Goal: Task Accomplishment & Management: Use online tool/utility

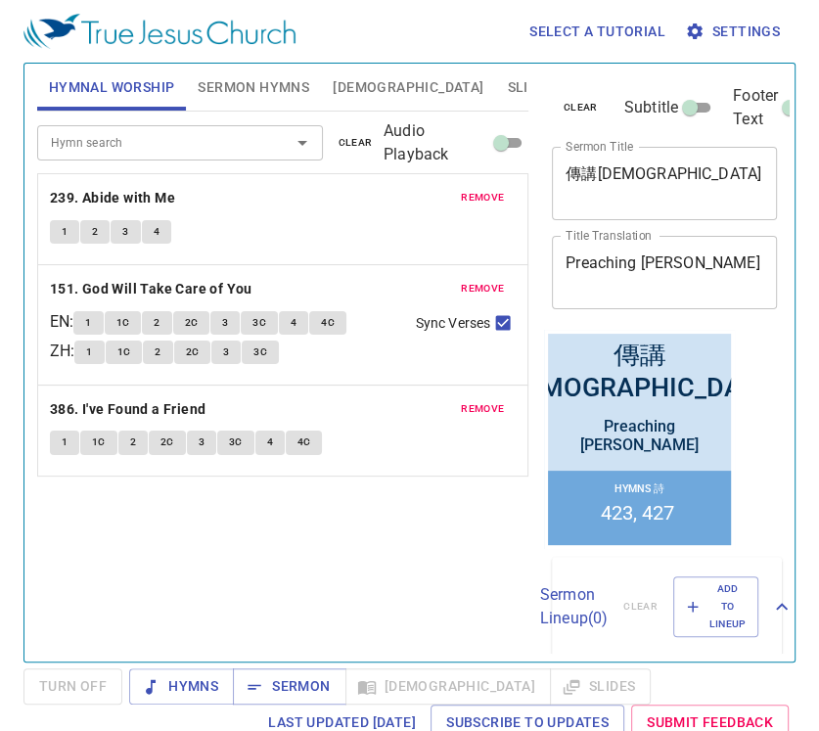
click at [122, 93] on span "Hymnal Worship" at bounding box center [112, 87] width 126 height 24
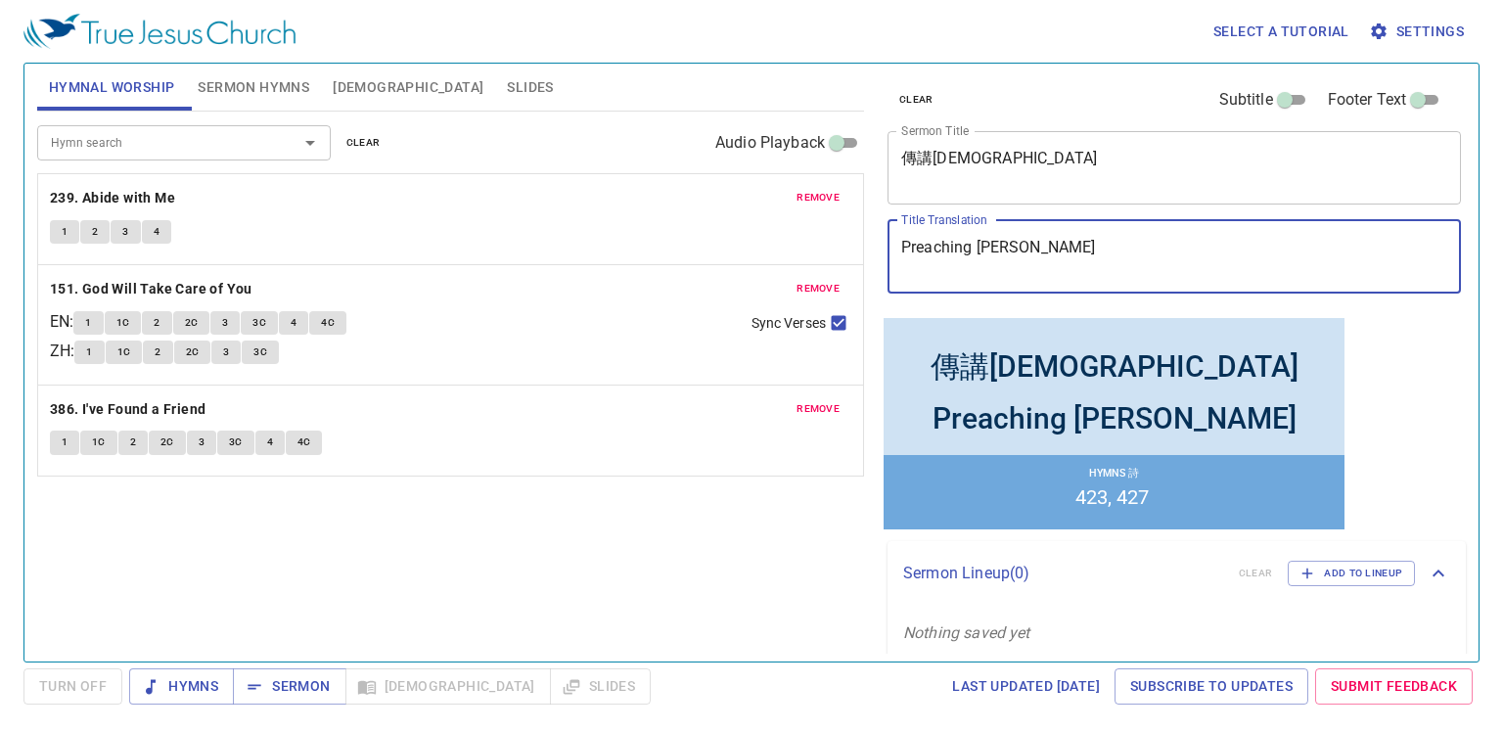
drag, startPoint x: 1144, startPoint y: 251, endPoint x: 653, endPoint y: 200, distance: 492.8
click at [653, 200] on div "Hymnal Worship Sermon Hymns Bible Slides Hymn search Hymn search clear Audio Pl…" at bounding box center [751, 355] width 1444 height 598
paste textarea "Lamentations for the [GEOGRAPHIC_DATA]"
type textarea "Lamentations for the [GEOGRAPHIC_DATA]"
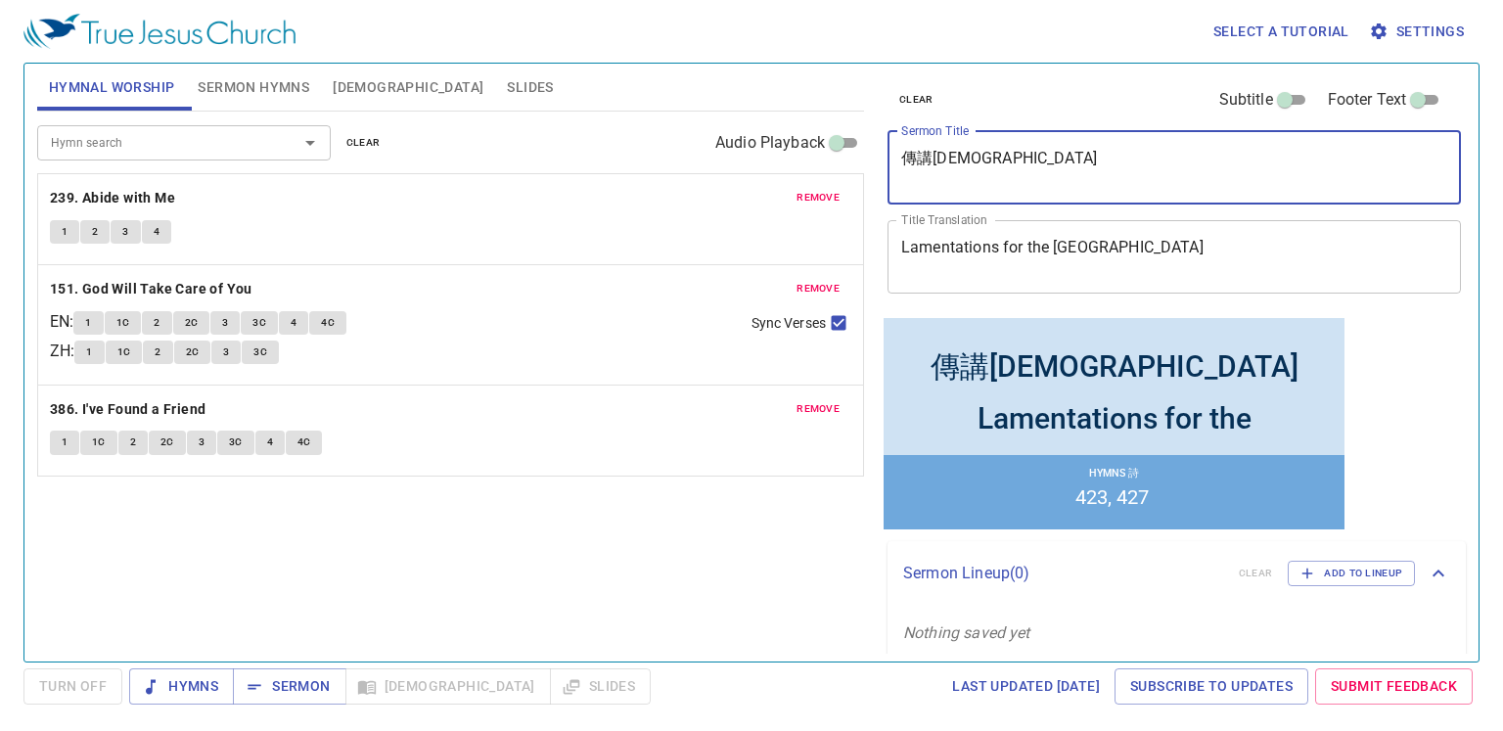
drag, startPoint x: 1036, startPoint y: 157, endPoint x: 660, endPoint y: 127, distance: 376.9
click at [660, 127] on div "Hymnal Worship Sermon Hymns Bible Slides Hymn search Hymn search clear Audio Pl…" at bounding box center [751, 355] width 1444 height 598
paste textarea "聖城哀歌"
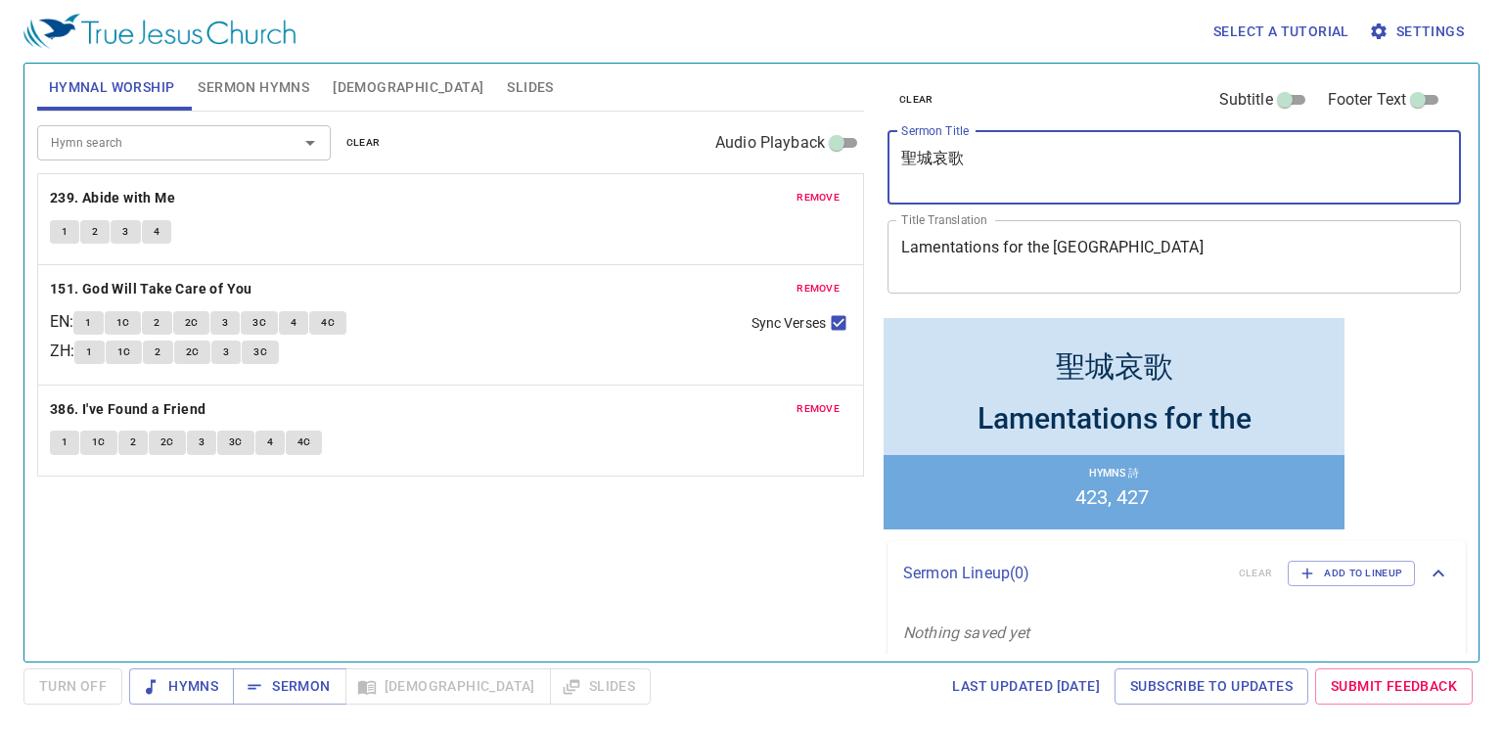
type textarea "聖城哀歌"
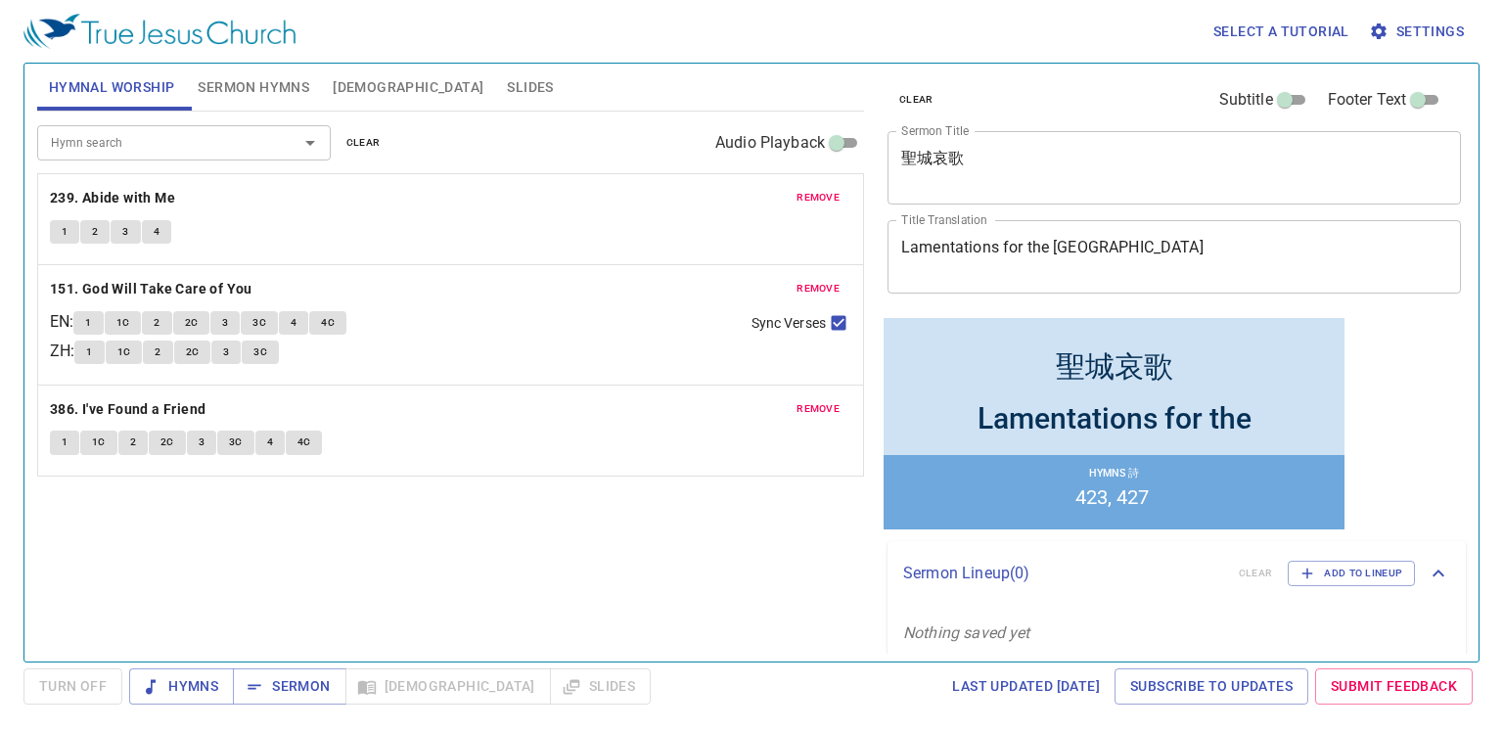
click at [385, 156] on div "Hymn search Hymn search clear Audio Playback" at bounding box center [450, 143] width 827 height 63
click at [375, 152] on button "clear" at bounding box center [364, 142] width 58 height 23
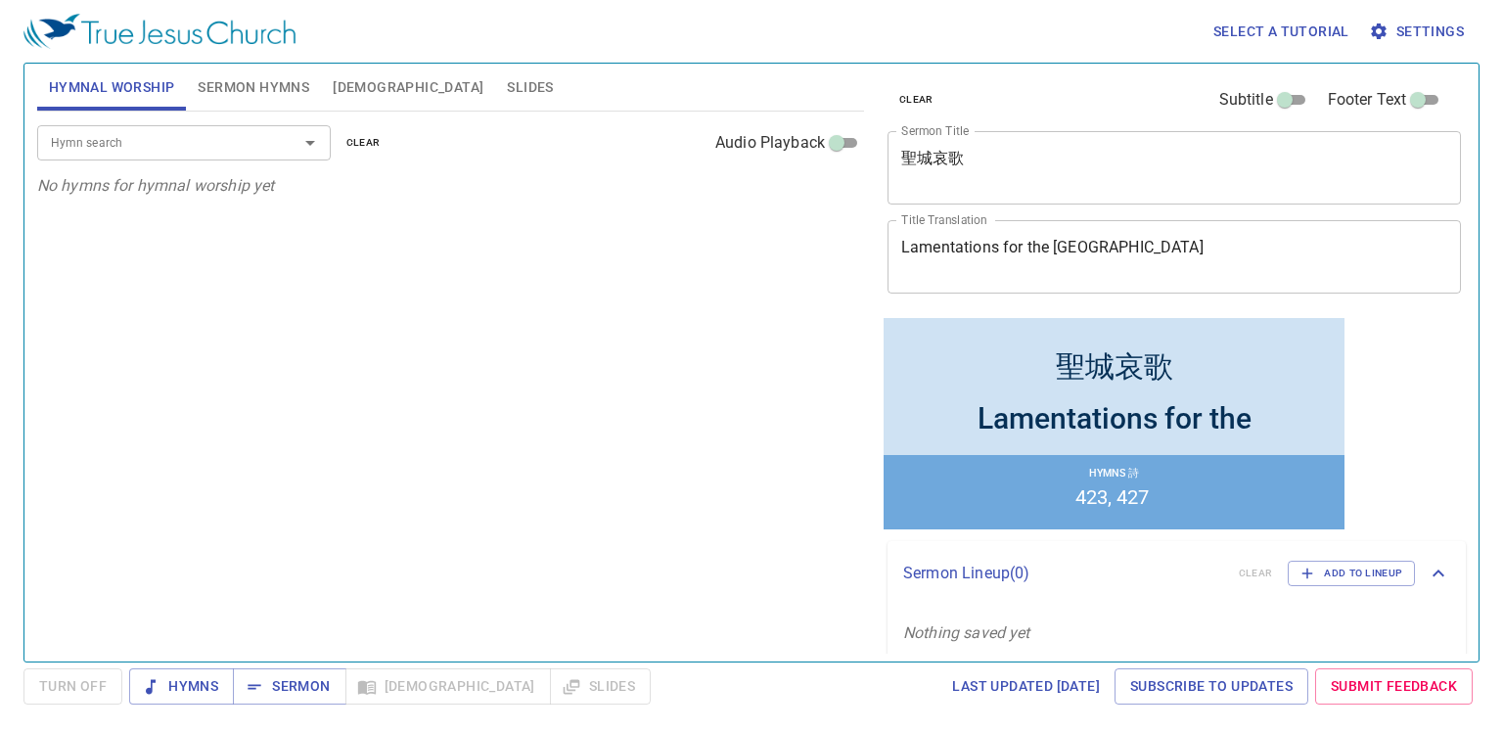
drag, startPoint x: 277, startPoint y: 386, endPoint x: 277, endPoint y: 369, distance: 17.6
click at [277, 387] on div "Hymn search Hymn search clear Audio Playback No hymns for hymnal worship yet" at bounding box center [450, 378] width 827 height 533
click at [195, 133] on input "Hymn search" at bounding box center [155, 142] width 224 height 22
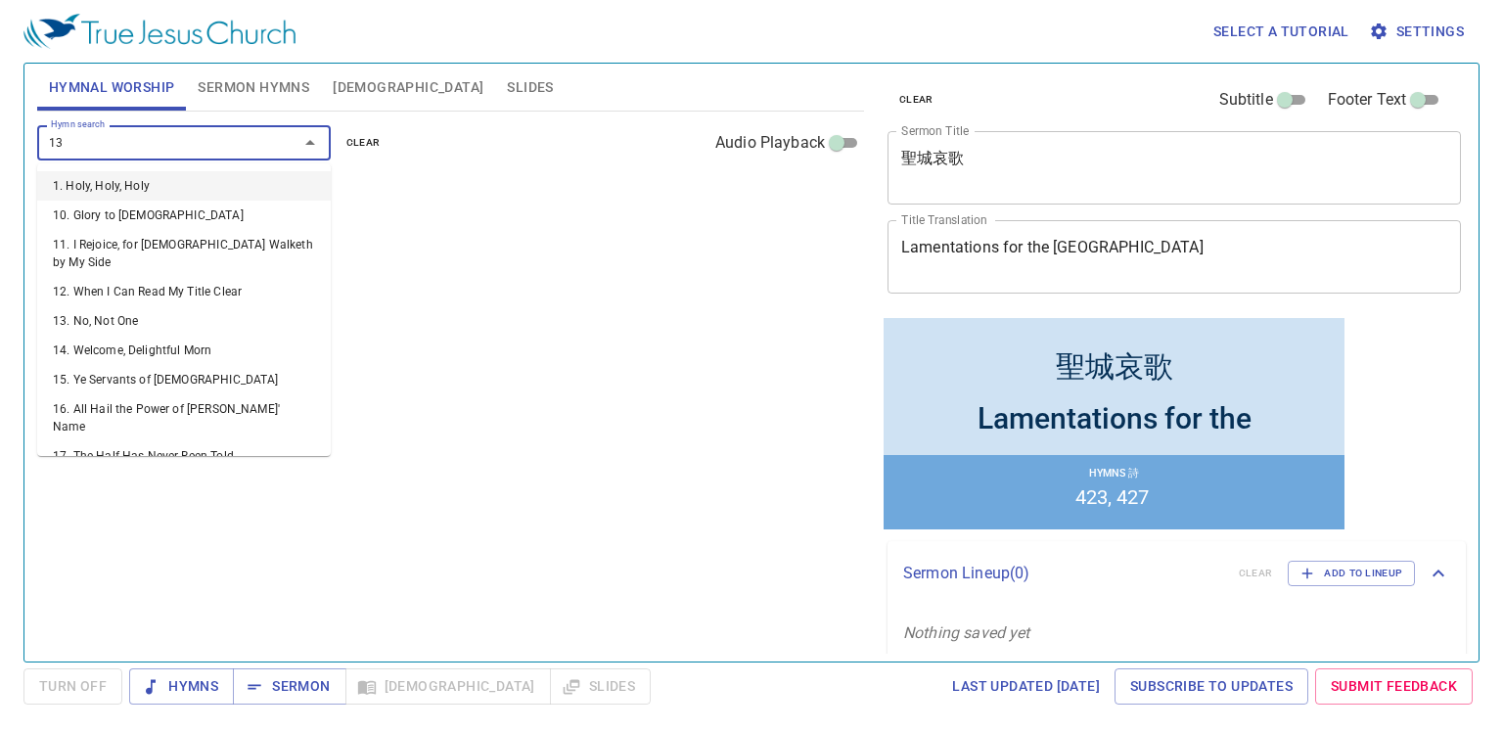
type input "134"
type input "186"
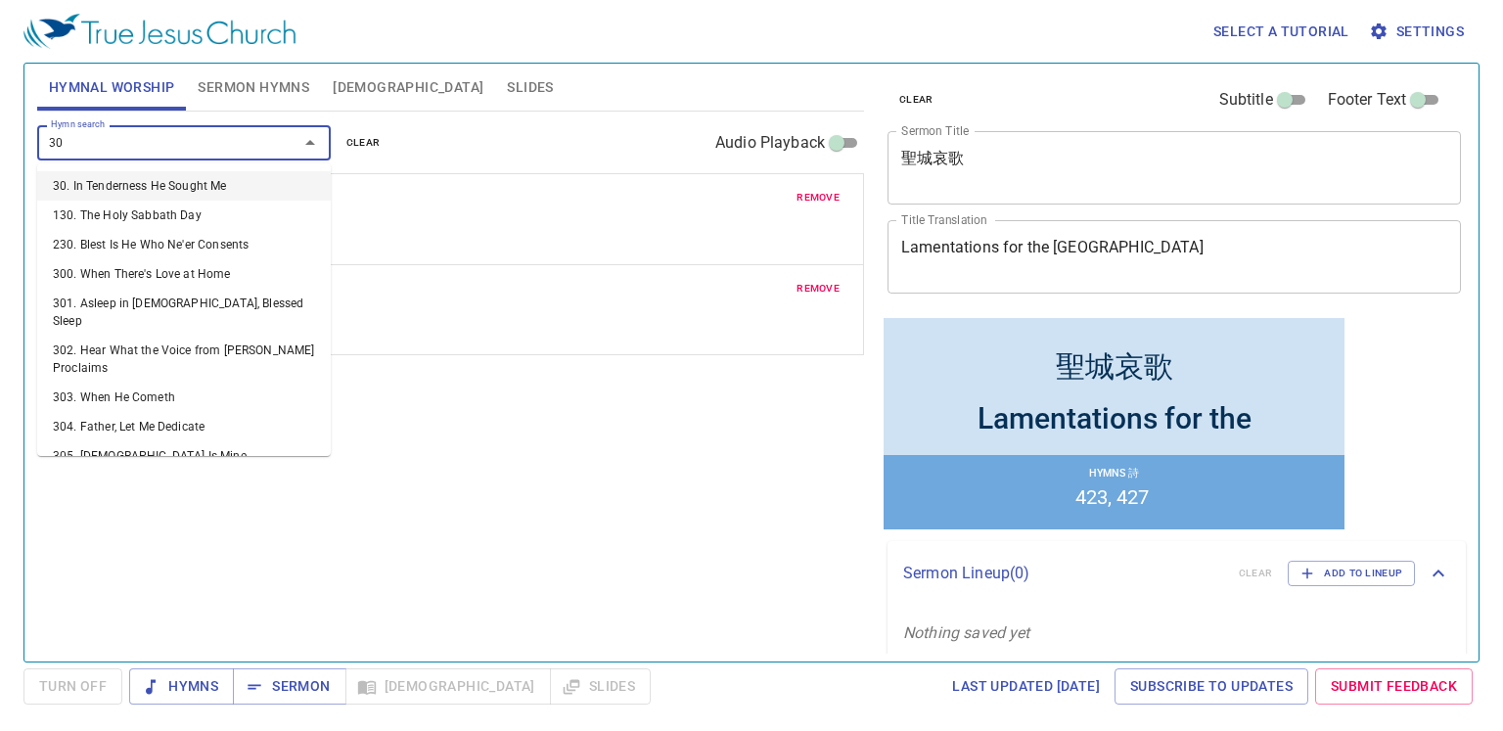
type input "307"
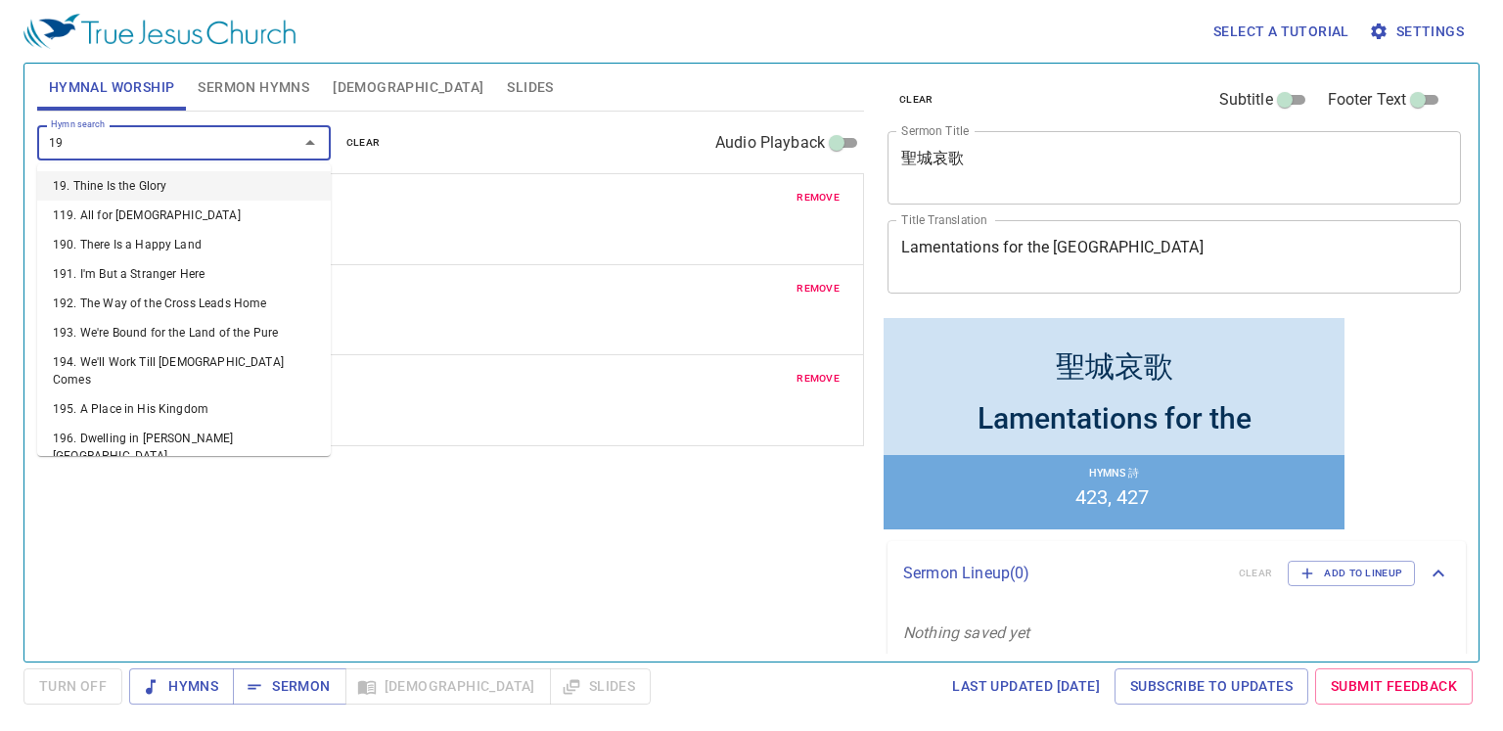
type input "199"
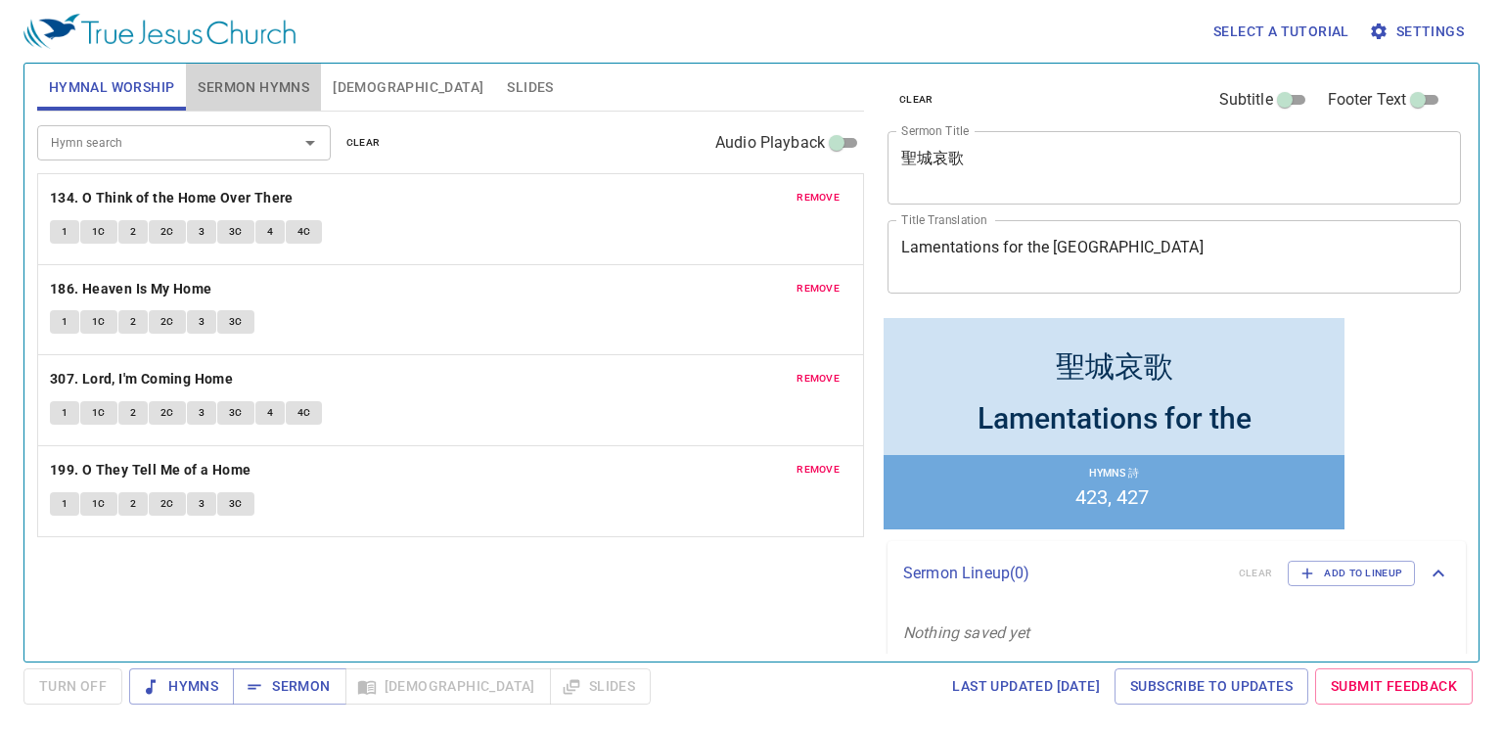
click at [267, 86] on span "Sermon Hymns" at bounding box center [254, 87] width 112 height 24
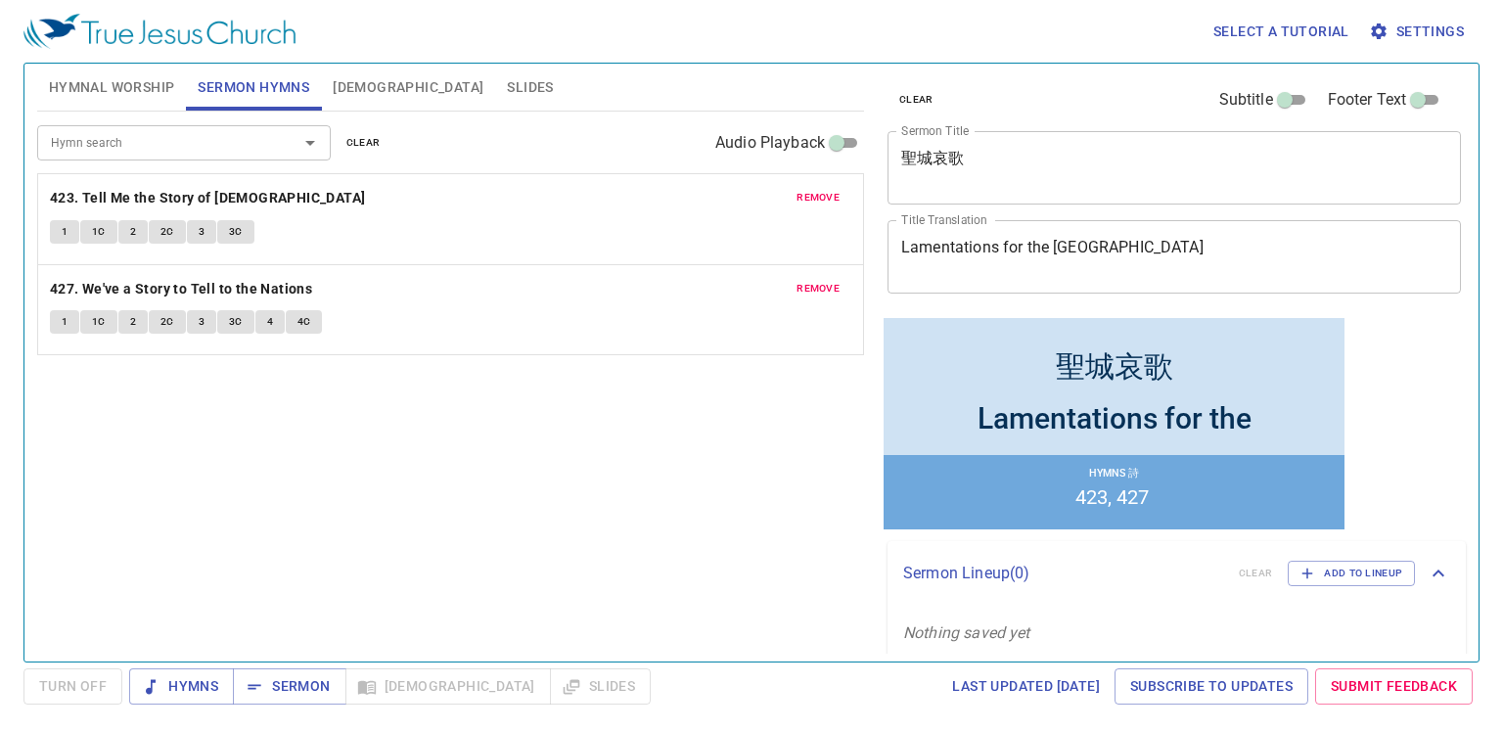
click at [374, 152] on button "clear" at bounding box center [364, 142] width 58 height 23
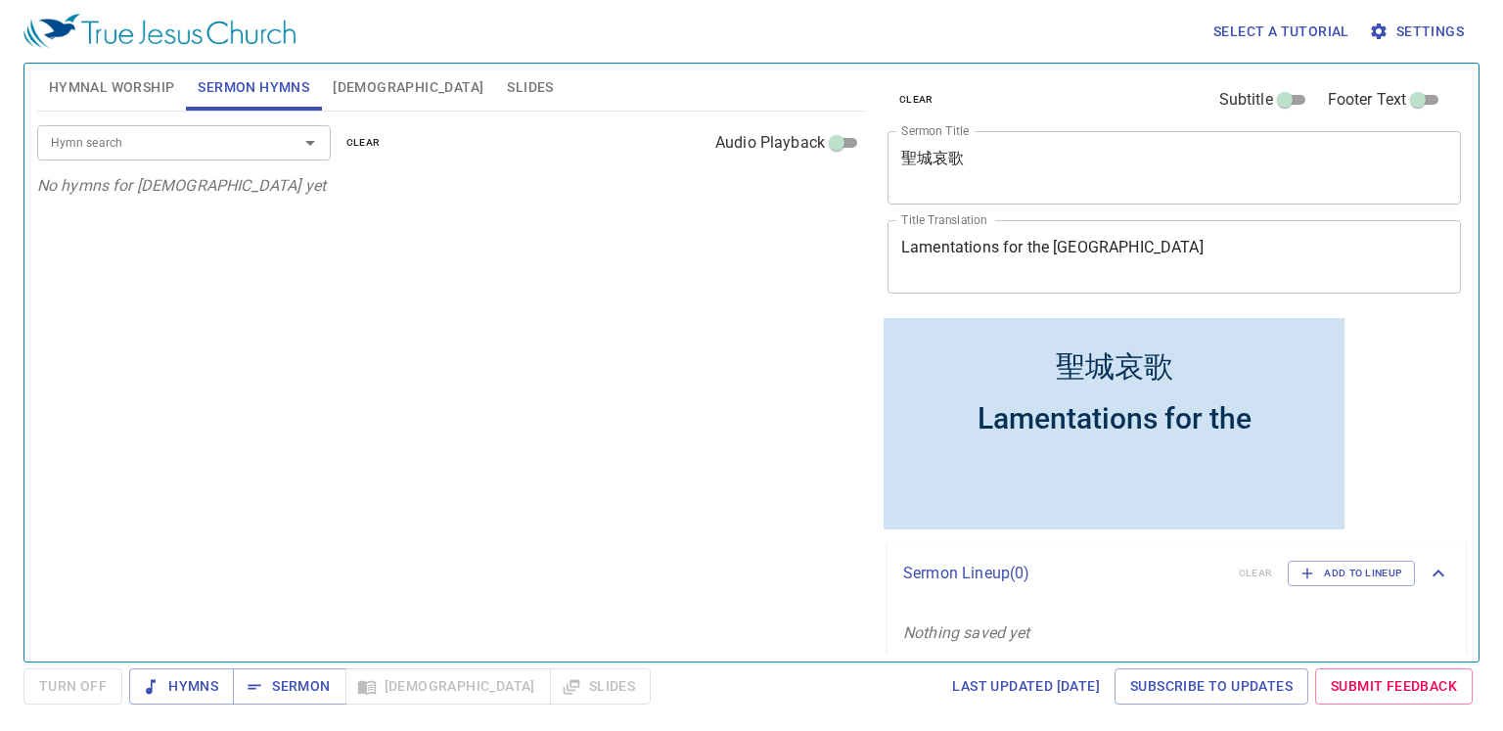
click at [243, 134] on input "Hymn search" at bounding box center [155, 142] width 224 height 22
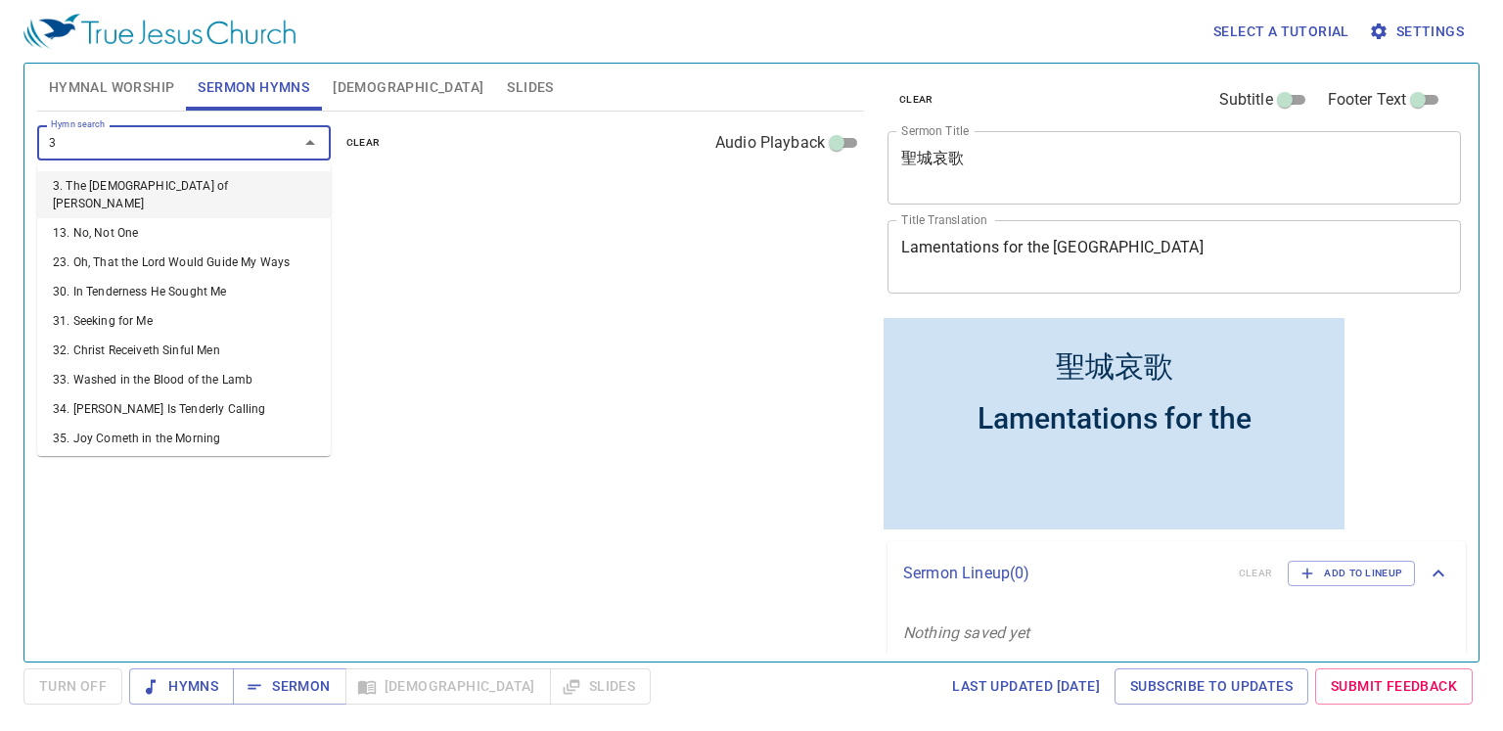
type input "33"
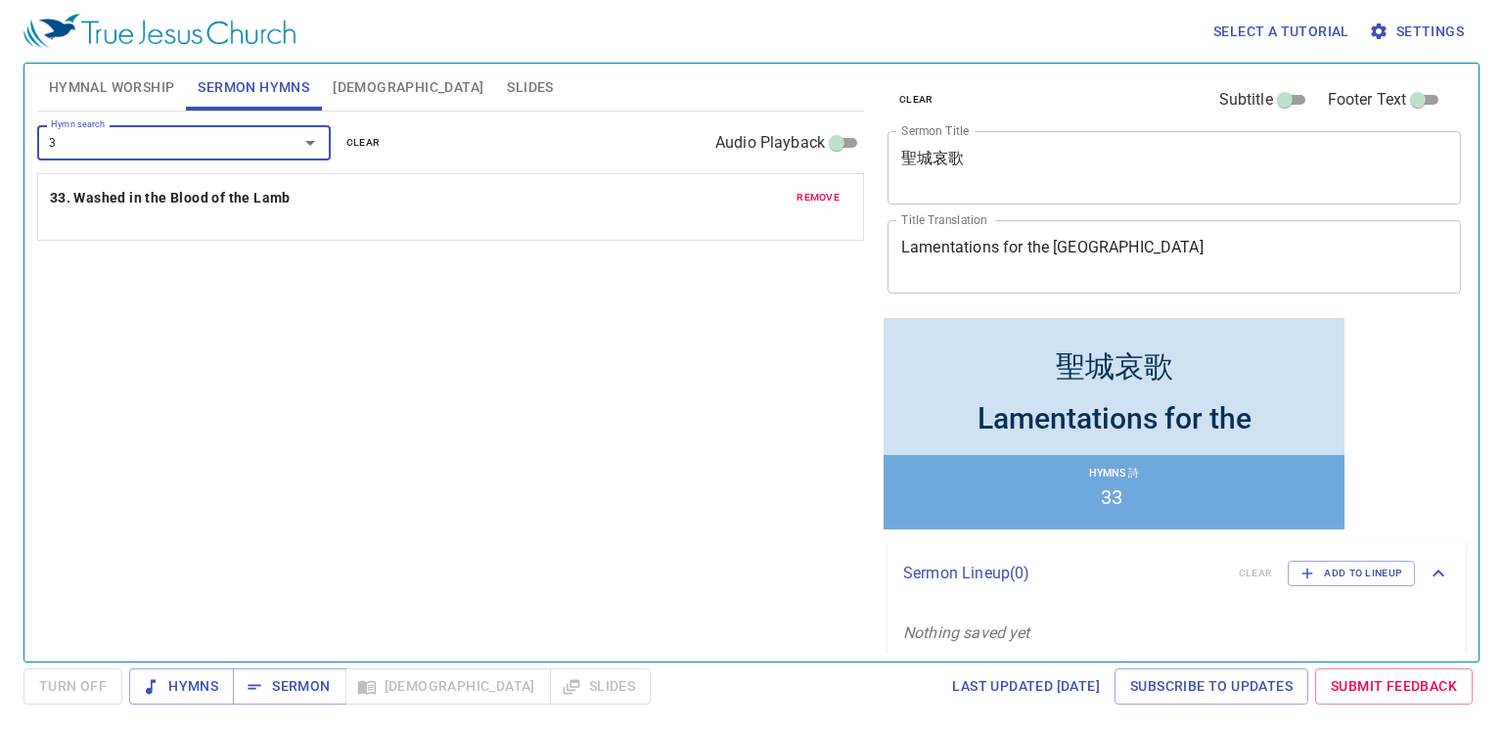
type input "35"
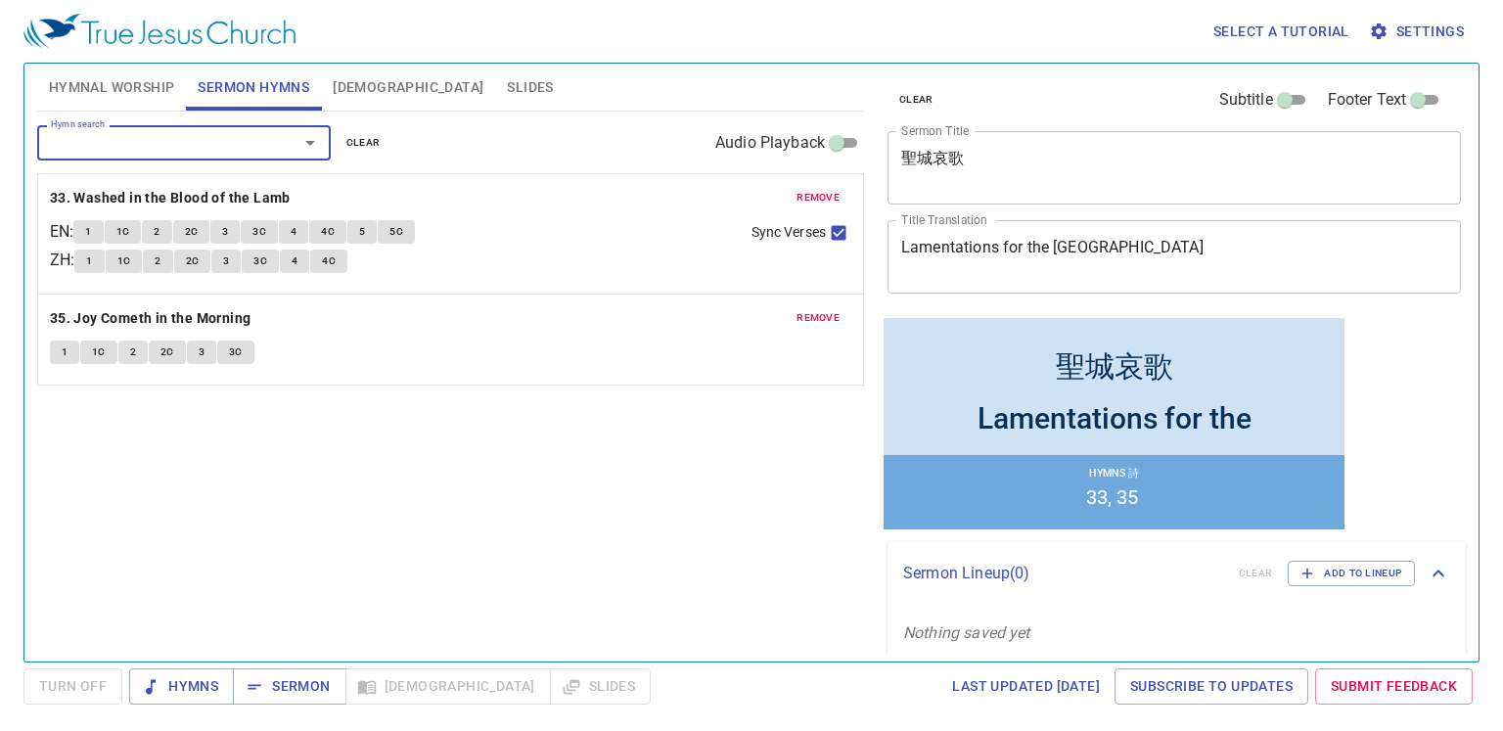
click at [145, 80] on span "Hymnal Worship" at bounding box center [112, 87] width 126 height 24
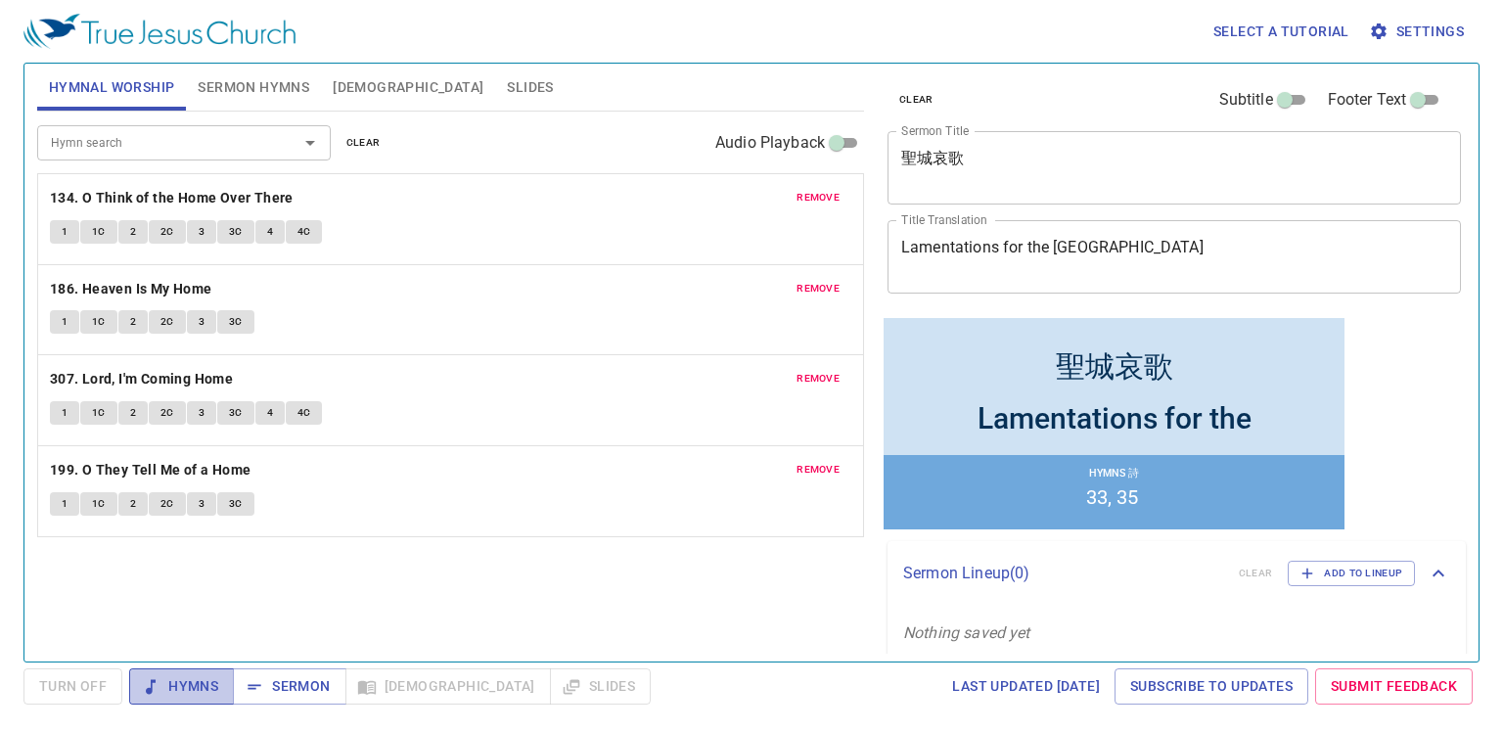
click at [171, 688] on span "Hymns" at bounding box center [181, 686] width 73 height 24
click at [366, 43] on div "Select a tutorial Settings" at bounding box center [747, 31] width 1448 height 63
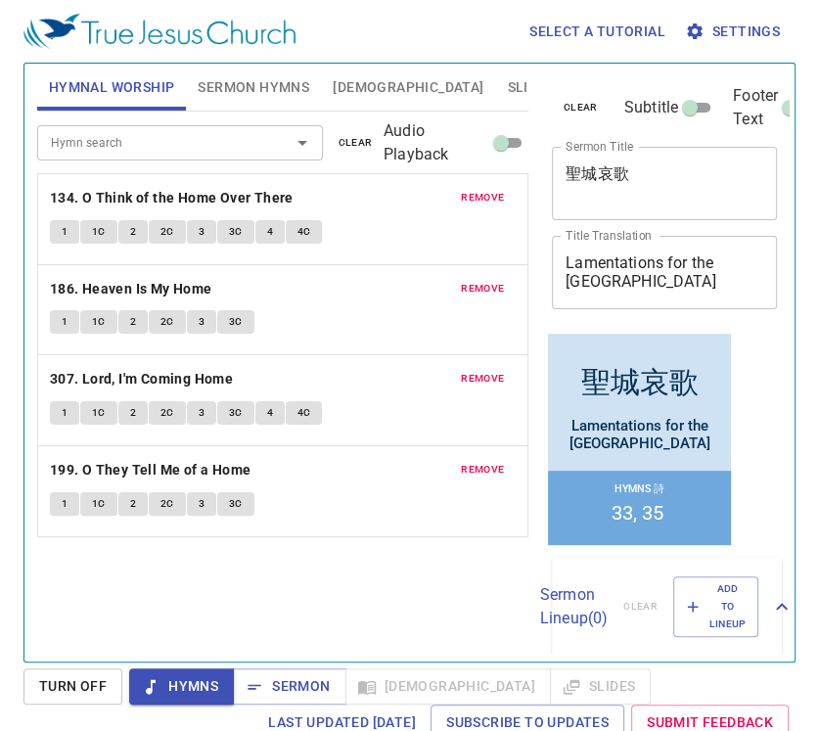
click at [56, 220] on button "1" at bounding box center [64, 231] width 29 height 23
click at [364, 611] on div "Hymn search Hymn search clear Audio Playback remove 134. O Think of the Home Ov…" at bounding box center [282, 378] width 491 height 533
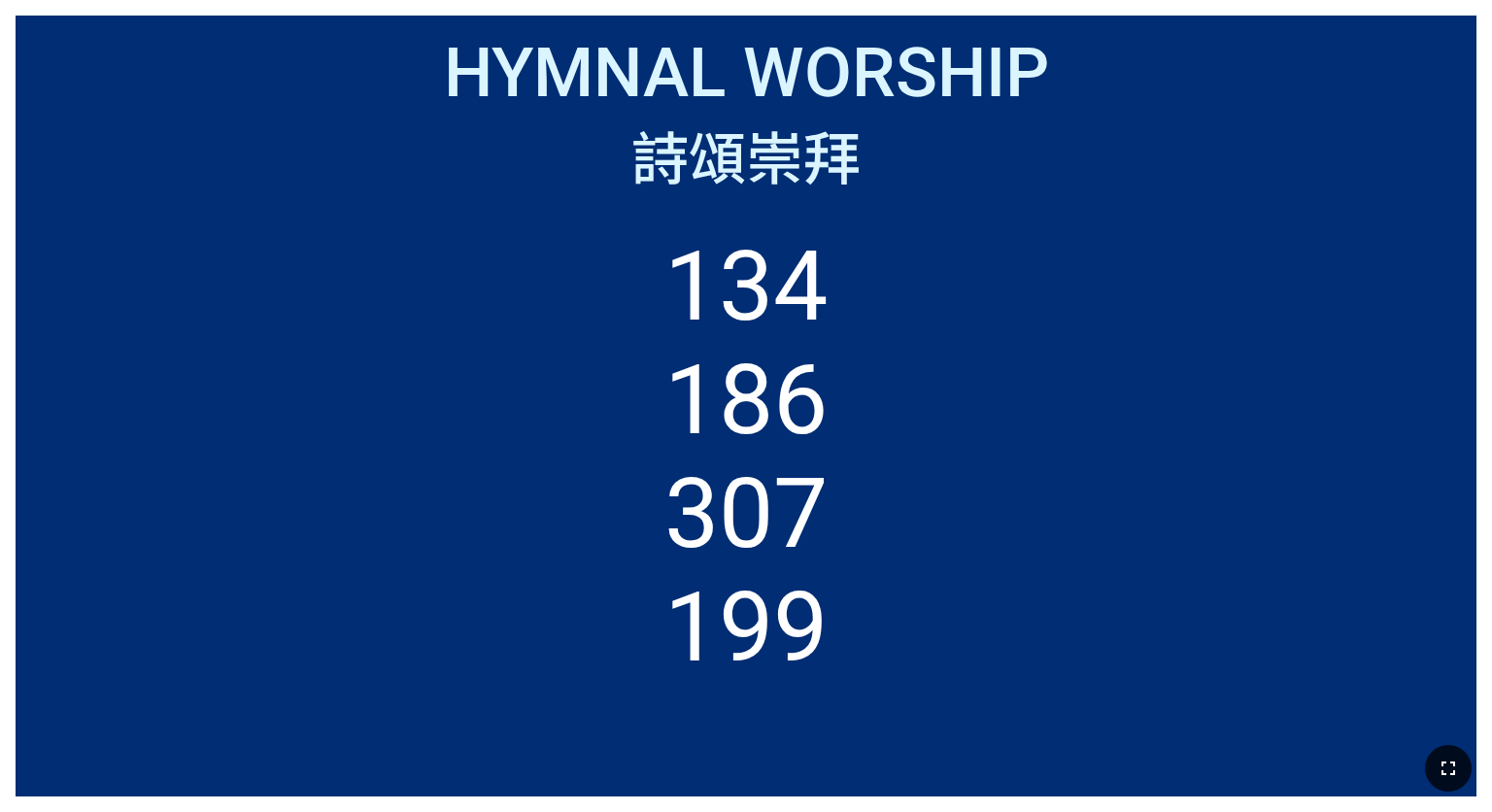
click at [1455, 770] on icon "button" at bounding box center [1447, 767] width 23 height 23
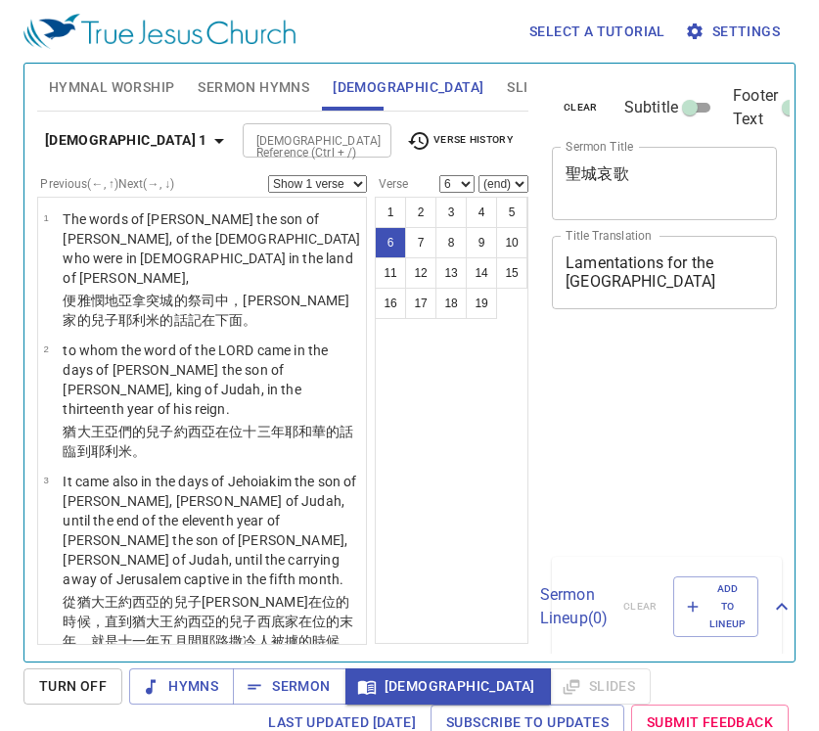
select select "6"
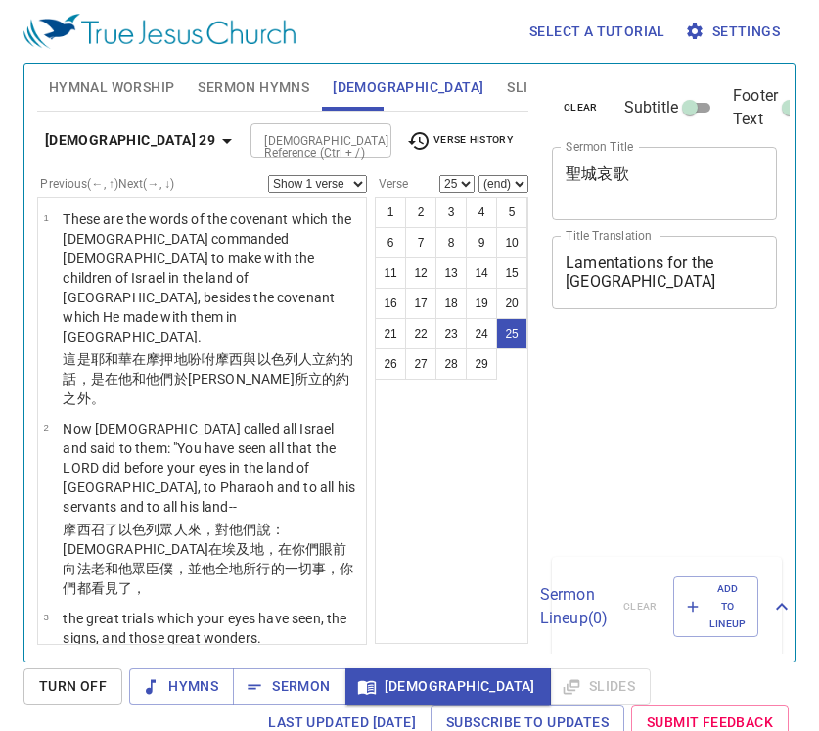
select select "25"
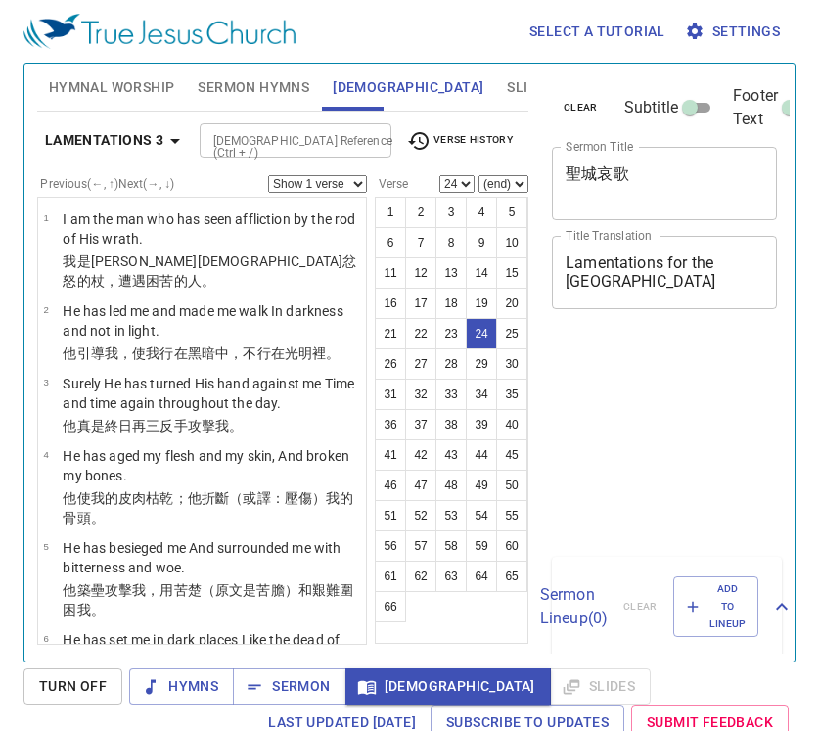
select select "24"
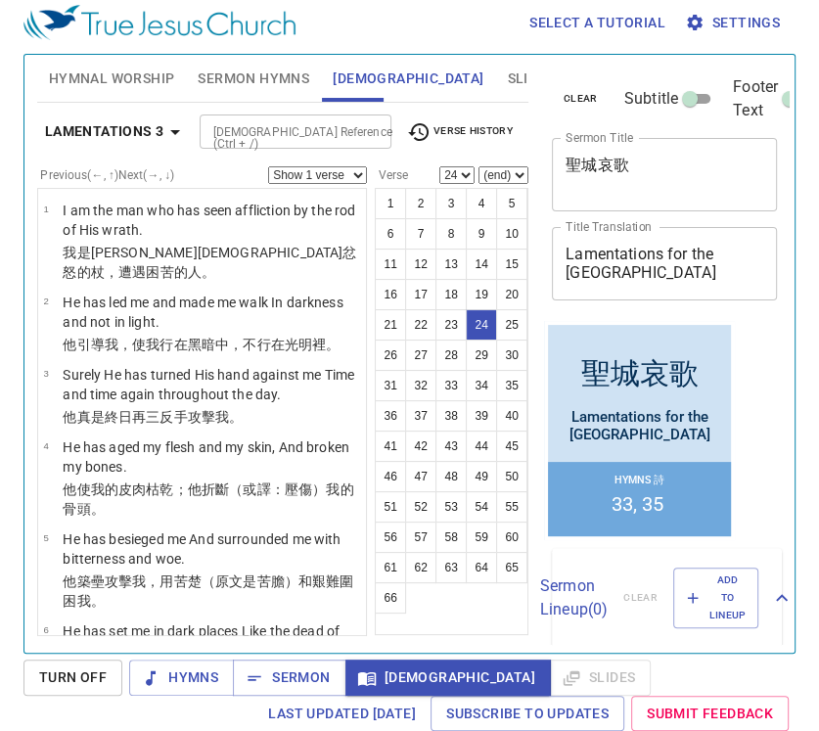
scroll to position [1648, 0]
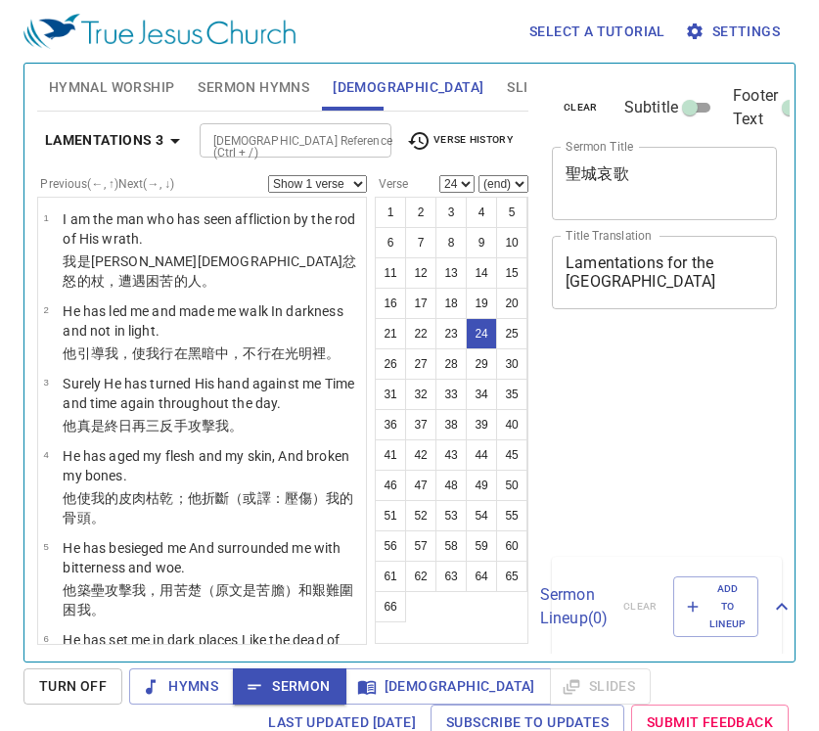
select select "24"
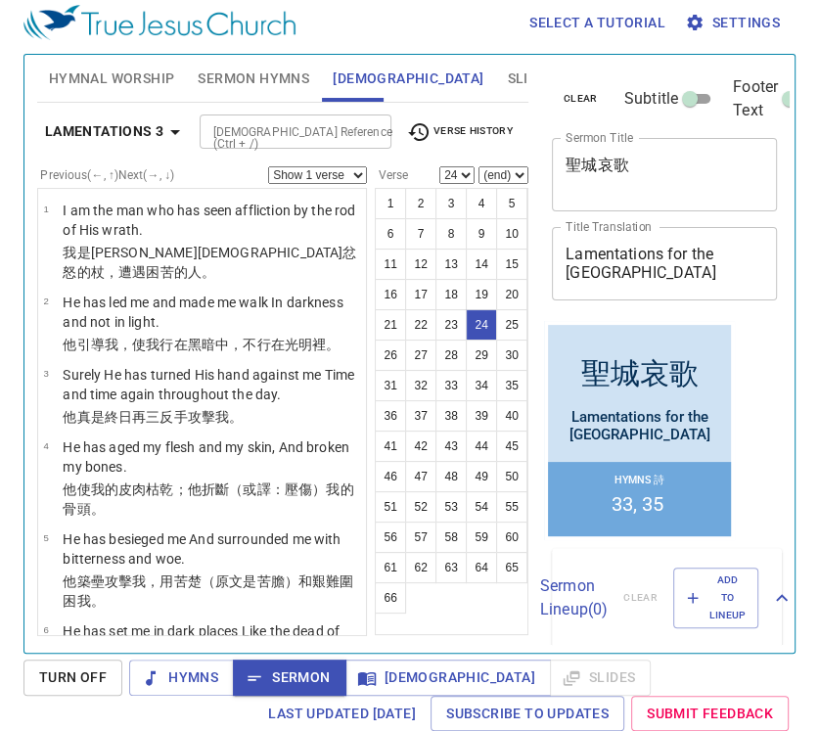
scroll to position [1648, 0]
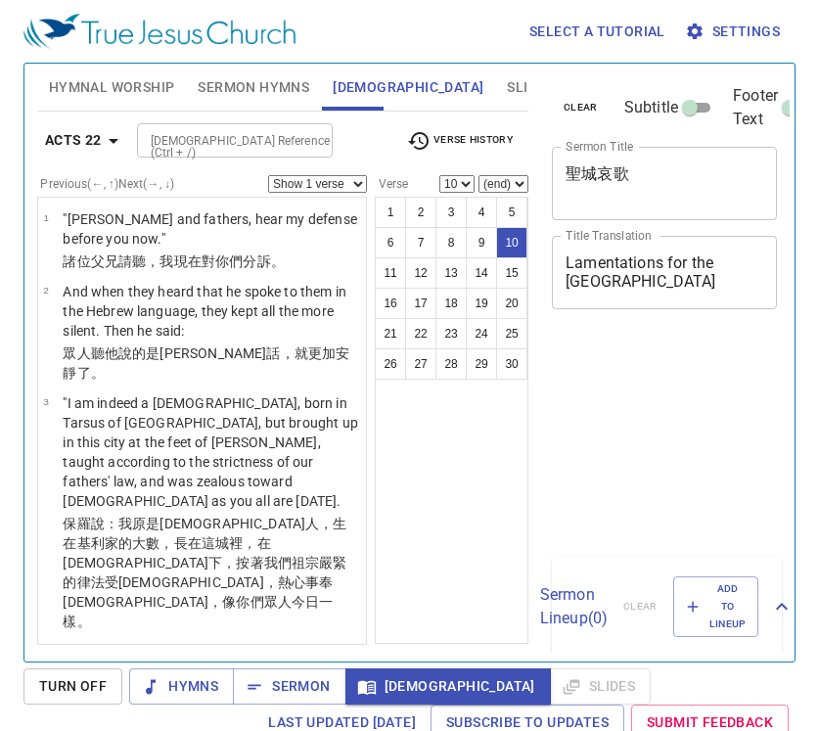
select select "10"
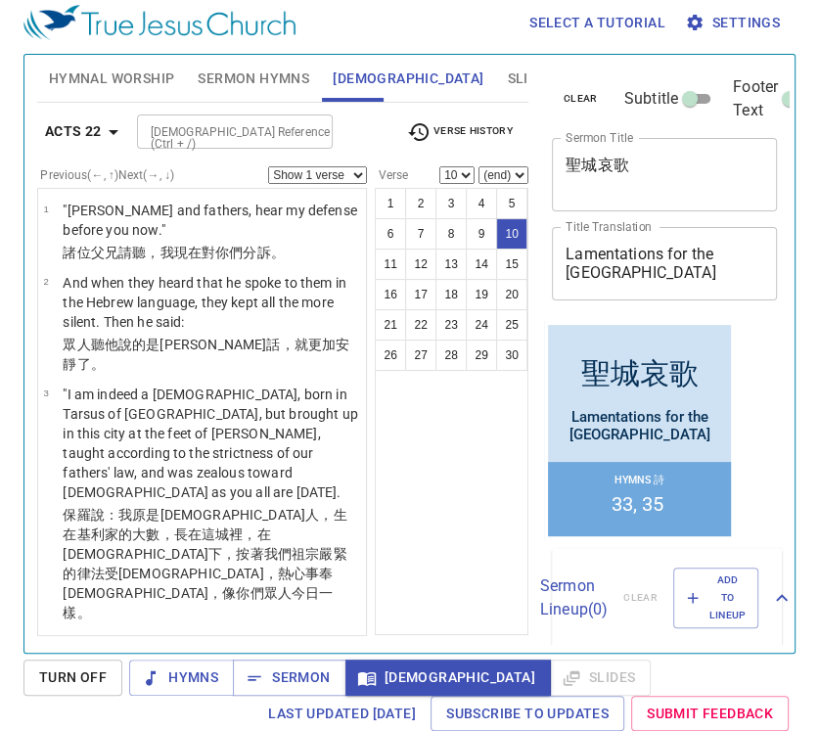
scroll to position [962, 0]
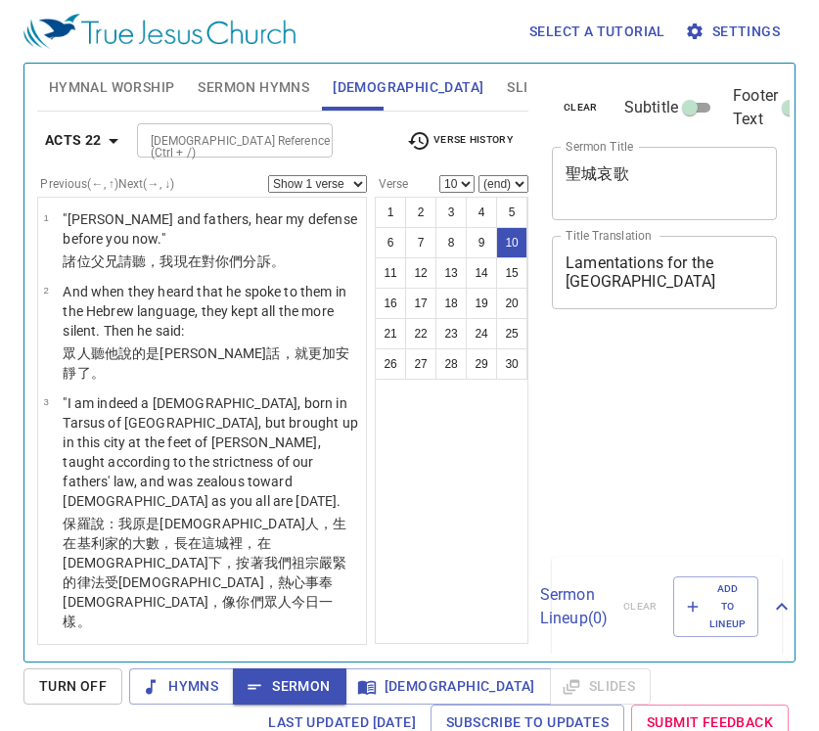
select select "10"
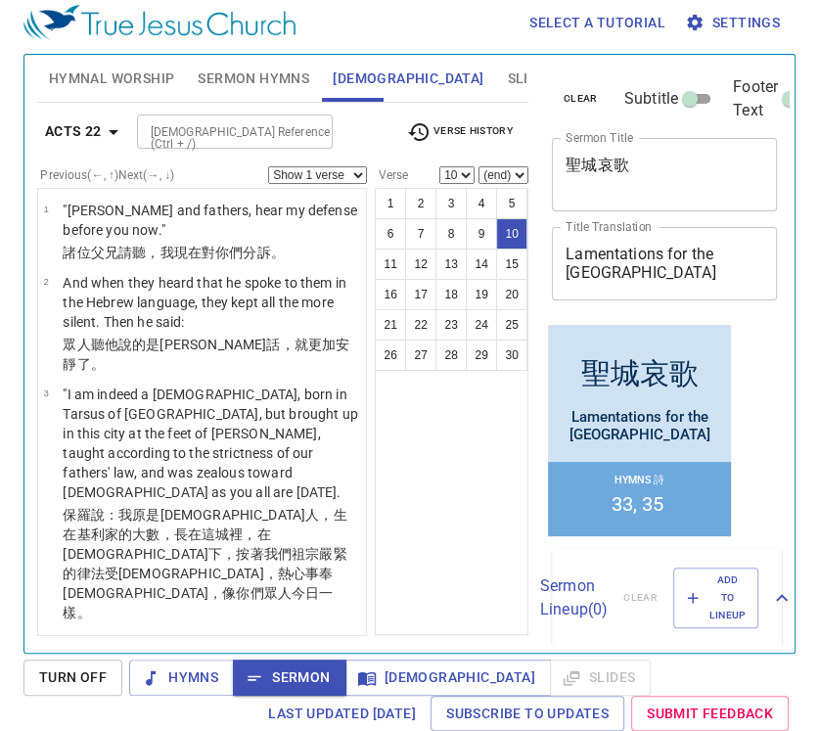
scroll to position [962, 0]
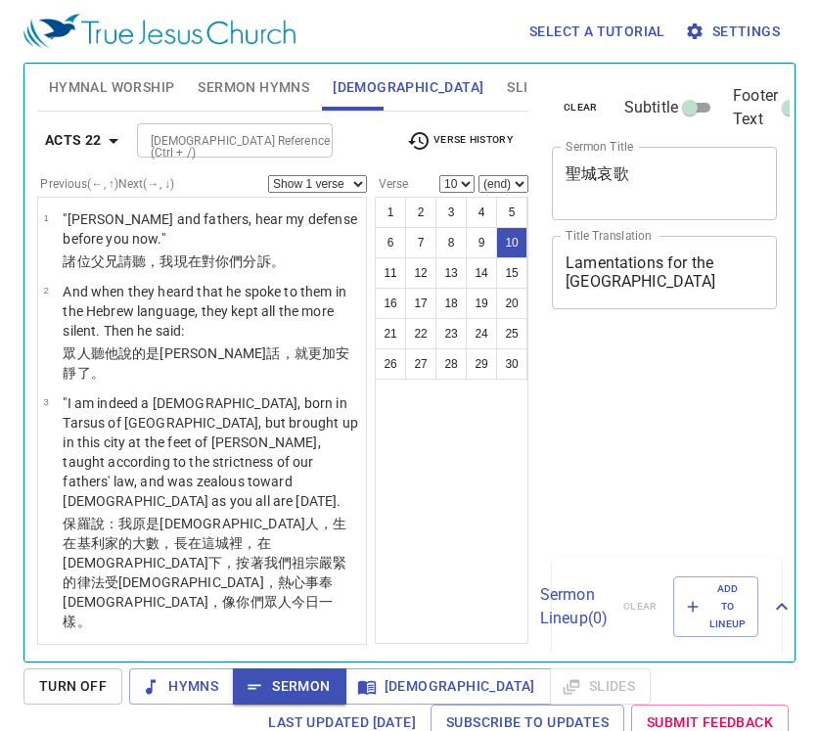
select select "10"
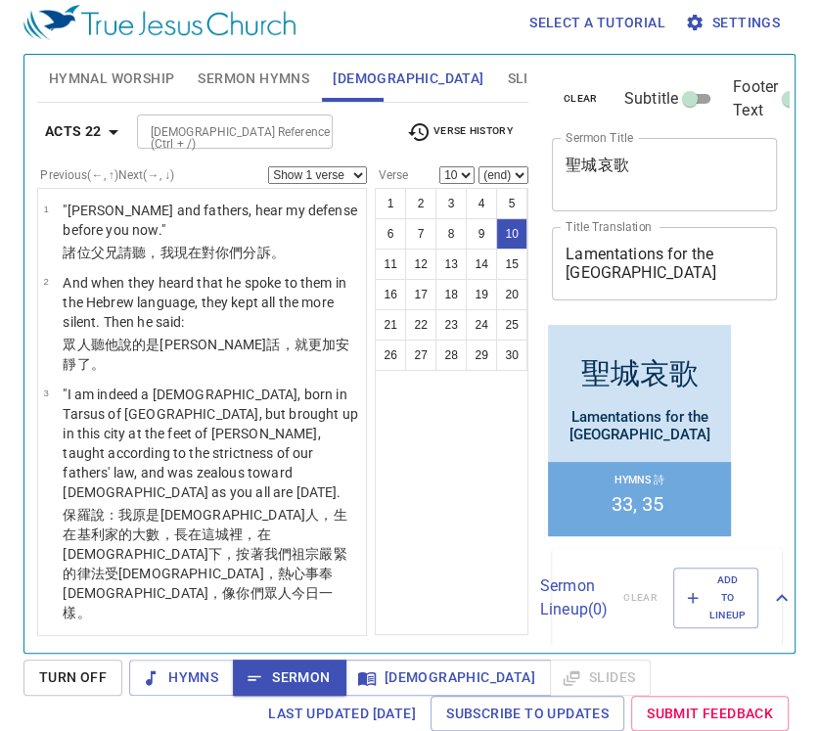
scroll to position [962, 0]
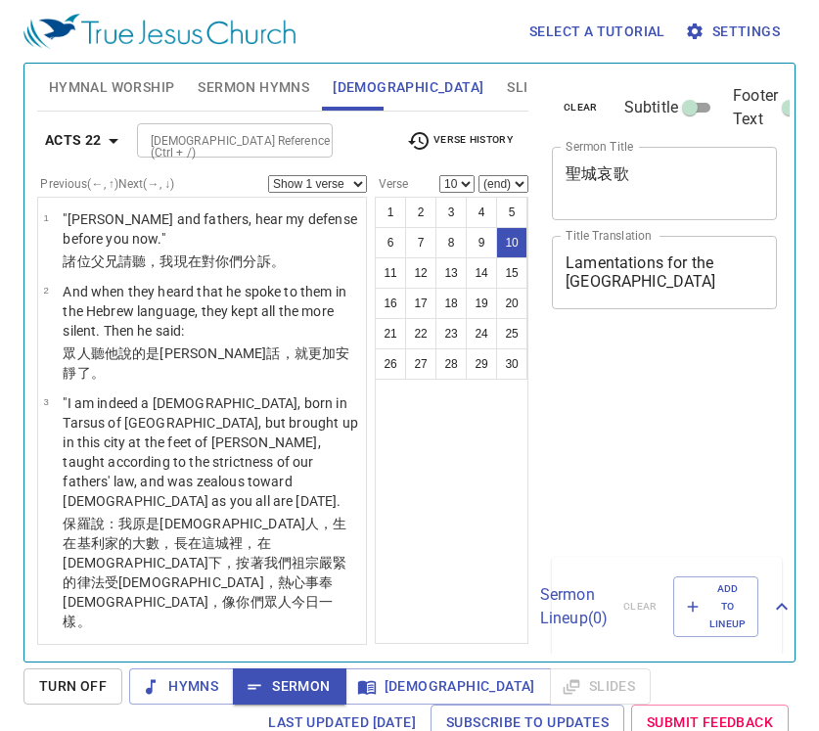
select select "10"
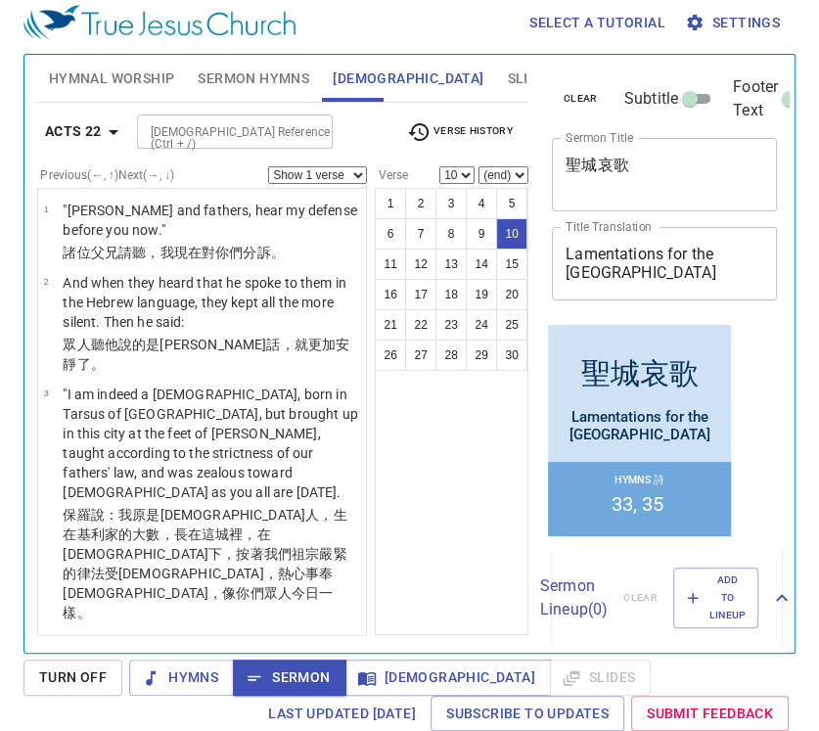
scroll to position [962, 0]
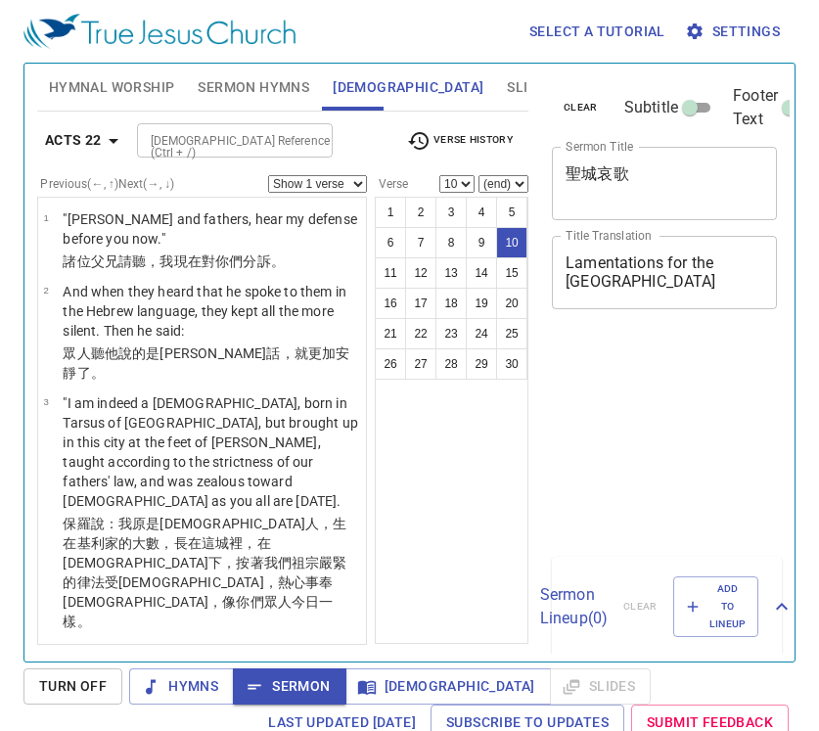
select select "10"
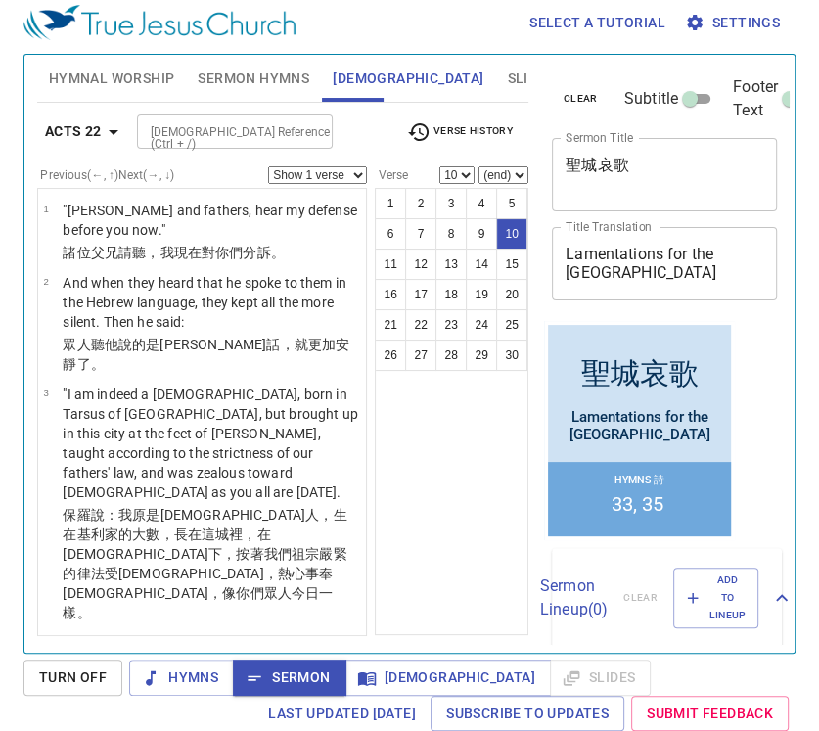
scroll to position [962, 0]
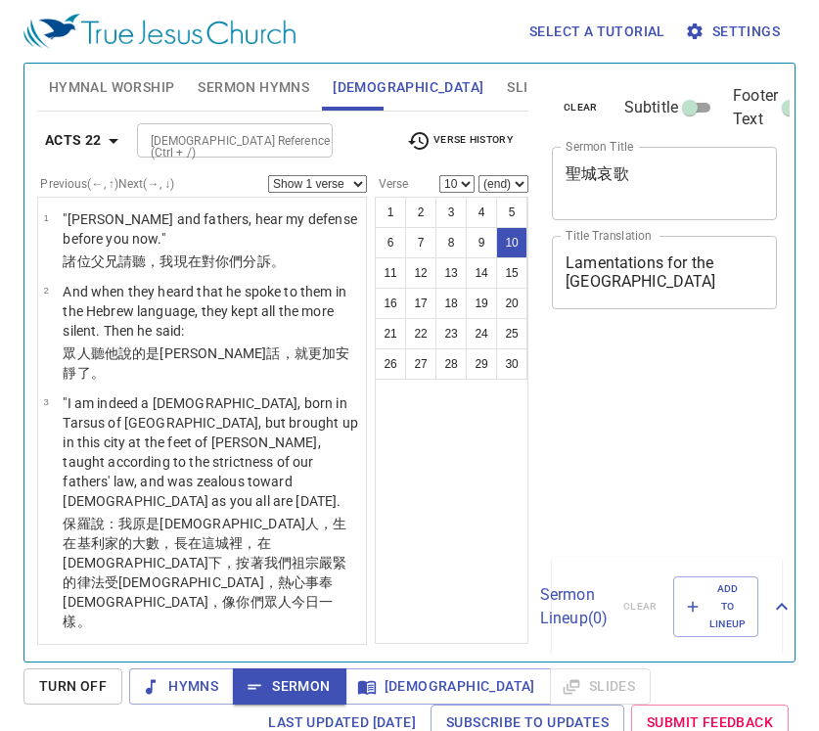
select select "10"
